Goal: Find contact information: Find contact information

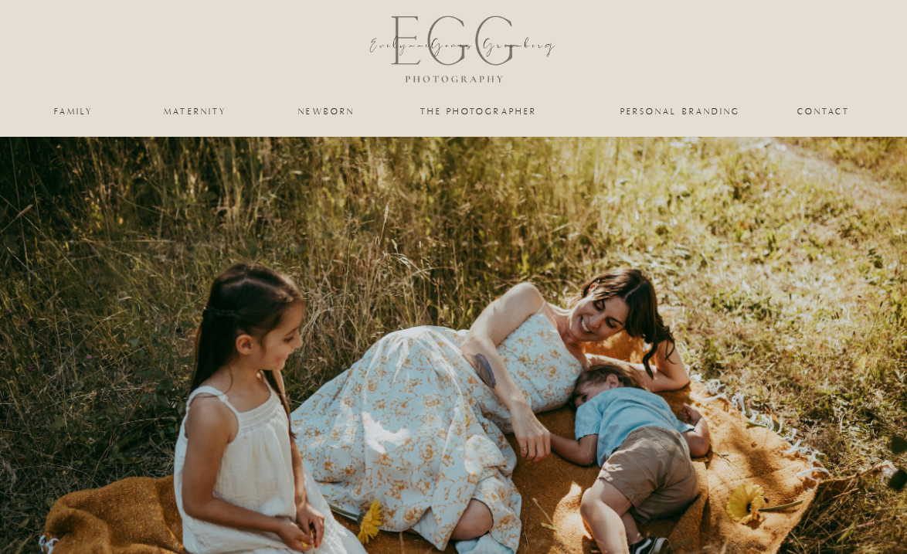
click at [198, 112] on nav "maternity" at bounding box center [195, 111] width 62 height 9
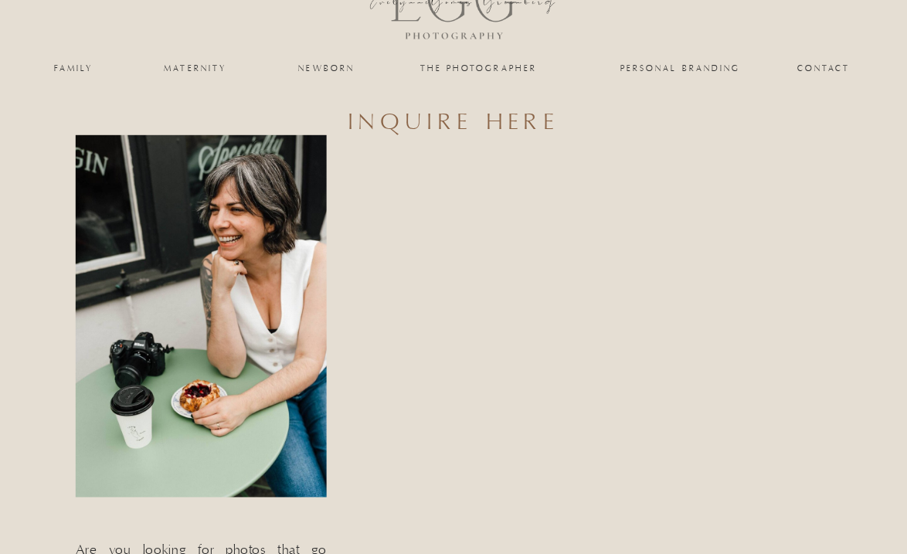
scroll to position [54, 0]
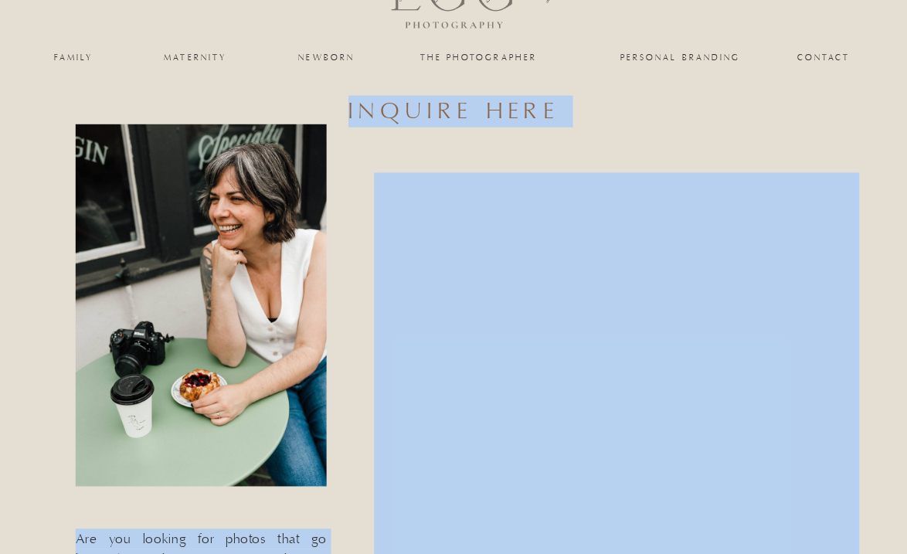
drag, startPoint x: 318, startPoint y: 114, endPoint x: 198, endPoint y: 359, distance: 272.7
click at [207, 304] on div at bounding box center [201, 305] width 251 height 362
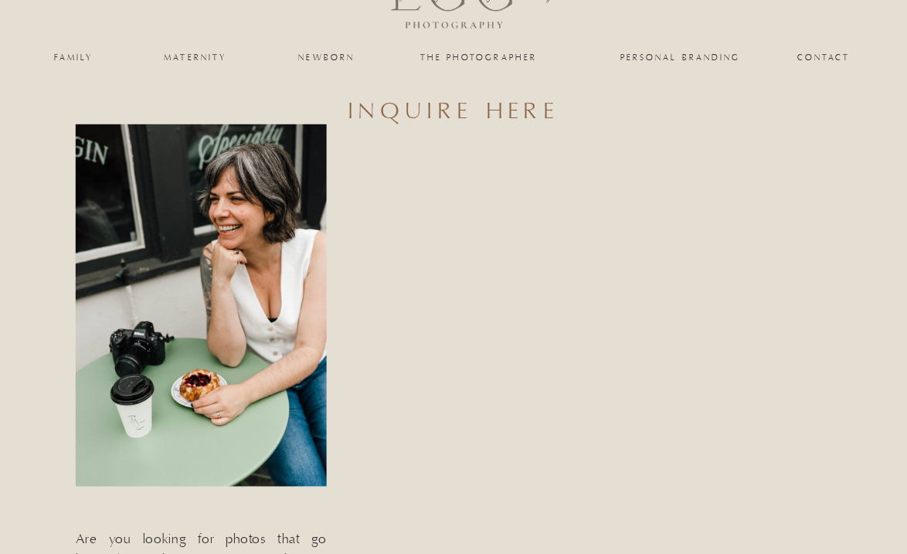
drag, startPoint x: 103, startPoint y: 179, endPoint x: 2, endPoint y: 6, distance: 199.9
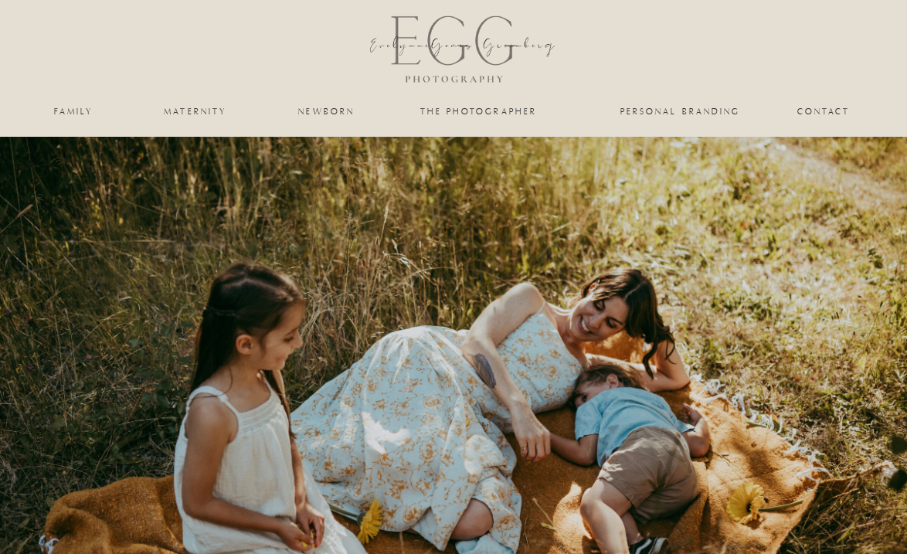
click at [209, 112] on nav "maternity" at bounding box center [195, 111] width 62 height 9
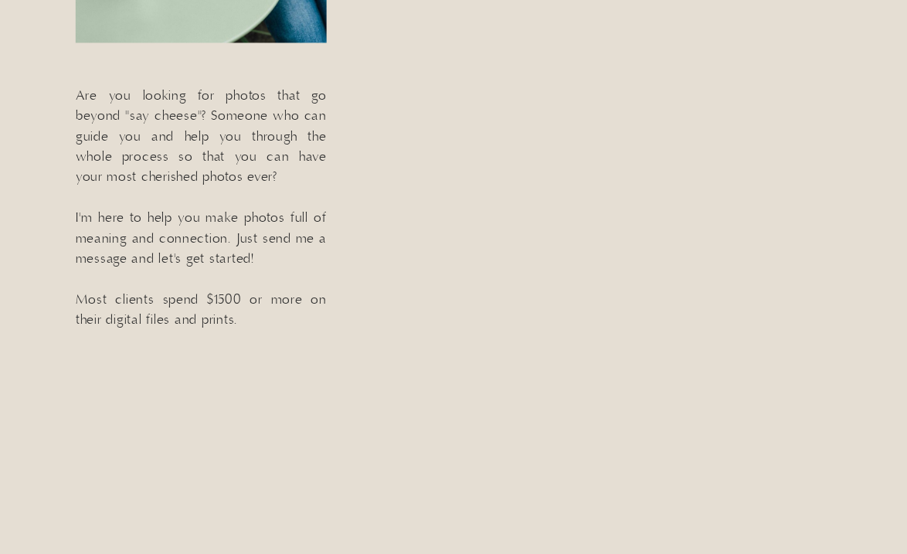
scroll to position [498, 0]
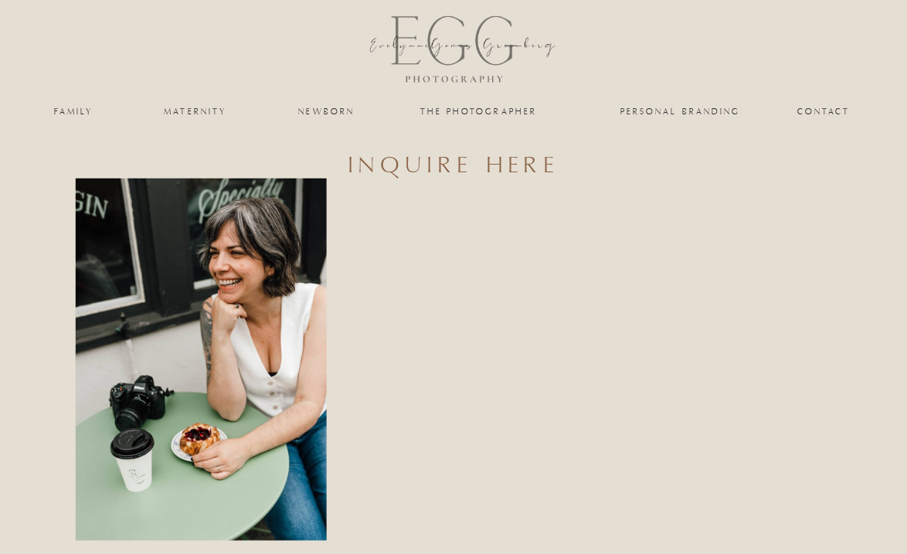
click at [199, 109] on nav "maternity" at bounding box center [195, 111] width 62 height 9
